Goal: Check status: Check status

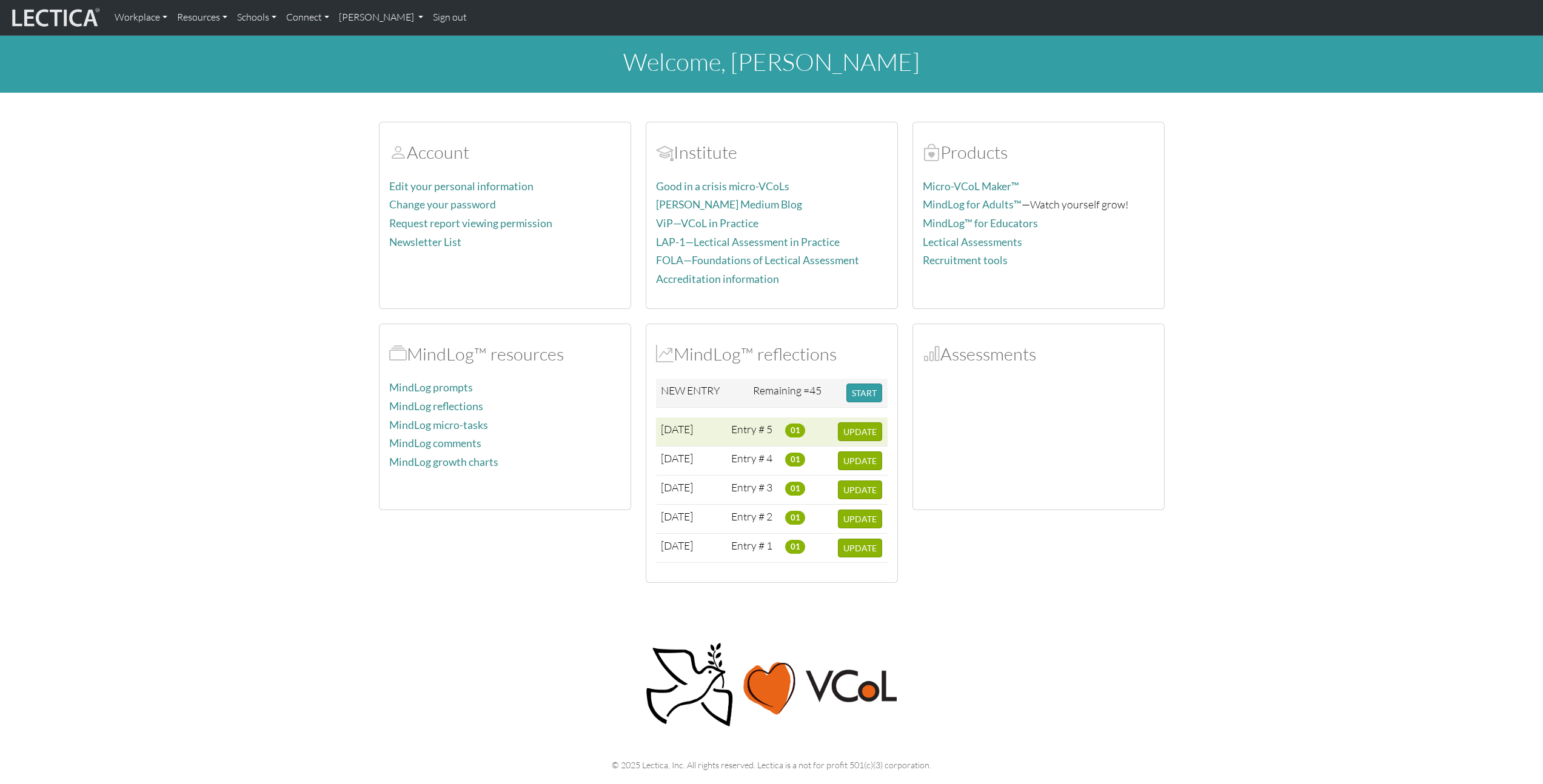
click at [693, 426] on span "[DATE]" at bounding box center [676, 429] width 32 height 13
click at [843, 433] on button "UPDATE" at bounding box center [860, 431] width 44 height 19
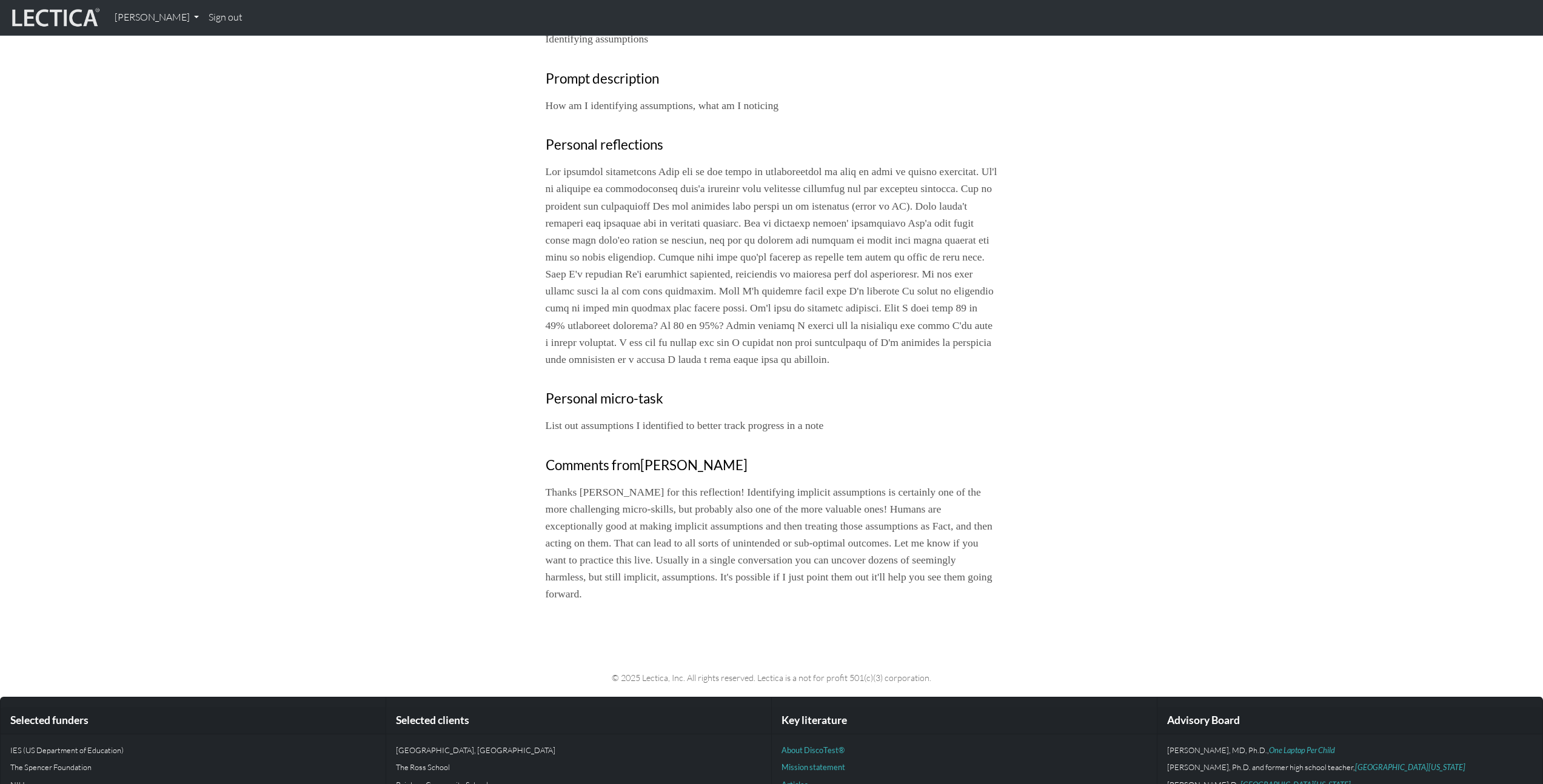
scroll to position [542, 0]
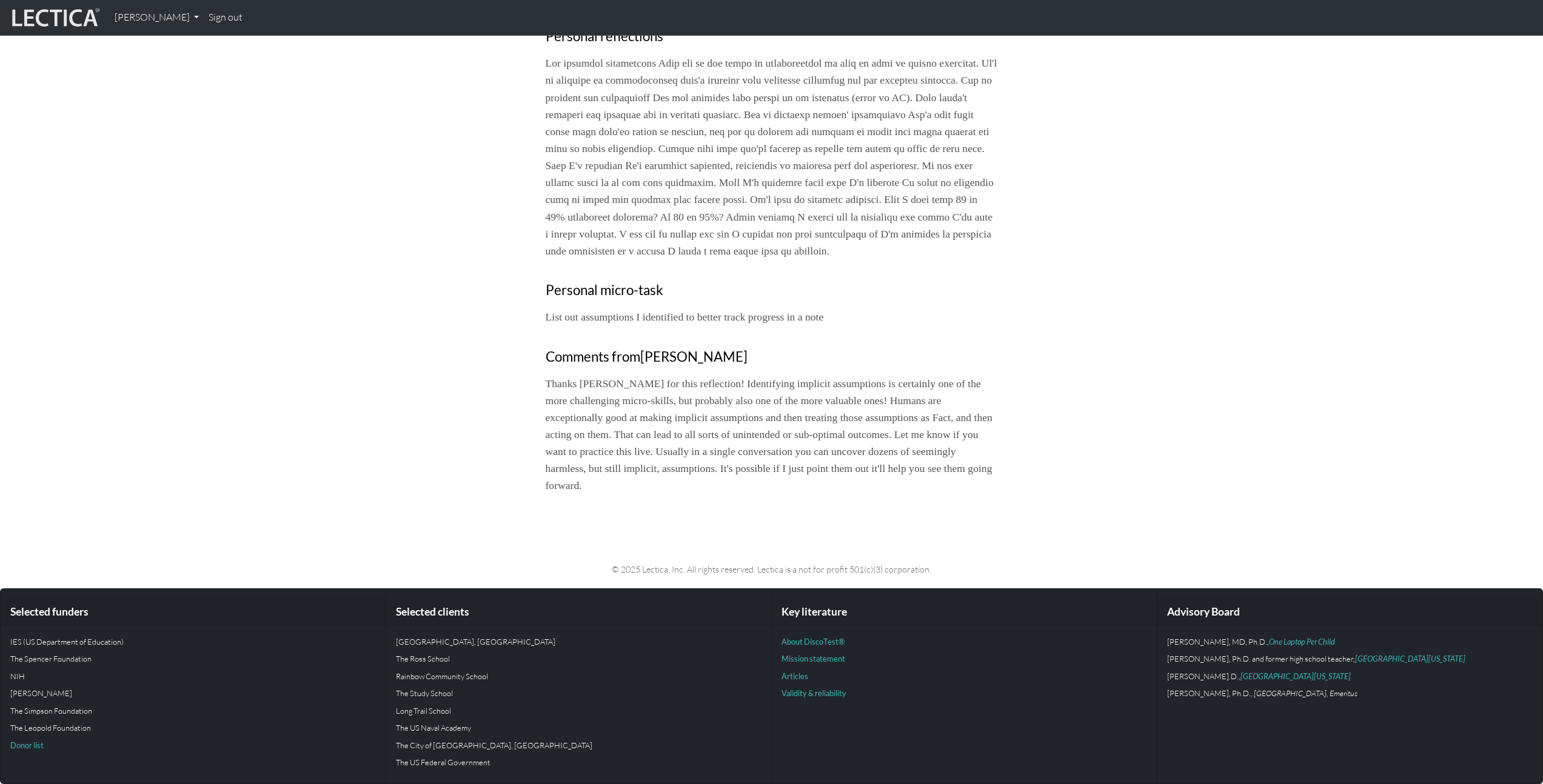
click at [807, 480] on p "Thanks Matt for this reflection! Identifying implicit assumptions is certainly …" at bounding box center [772, 435] width 452 height 119
click at [792, 480] on p "Thanks Matt for this reflection! Identifying implicit assumptions is certainly …" at bounding box center [772, 435] width 452 height 119
click at [780, 484] on p "Thanks Matt for this reflection! Identifying implicit assumptions is certainly …" at bounding box center [772, 435] width 452 height 119
